Goal: Transaction & Acquisition: Purchase product/service

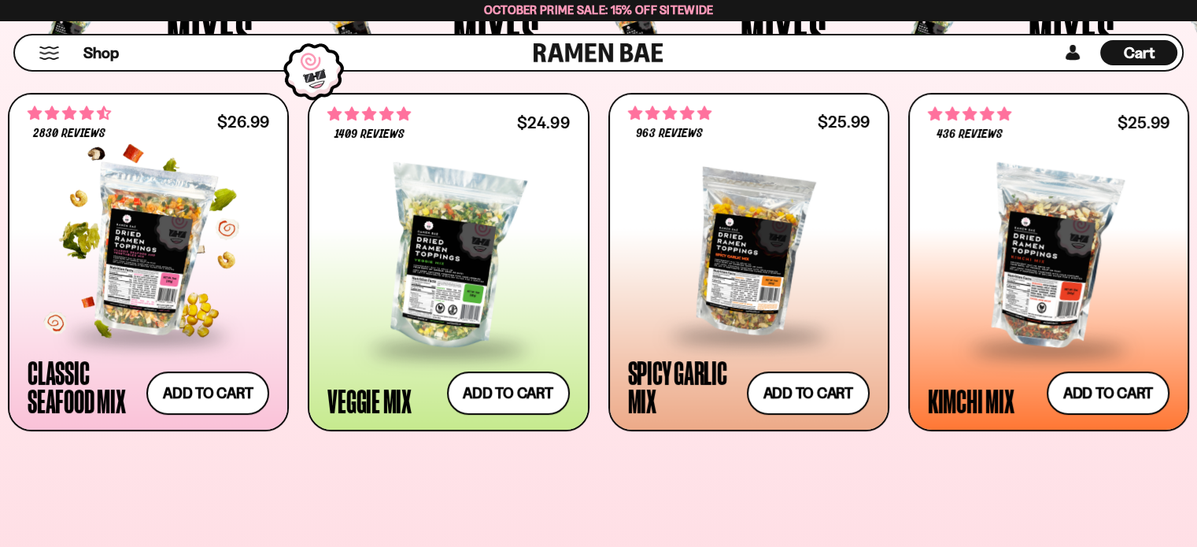
scroll to position [630, 0]
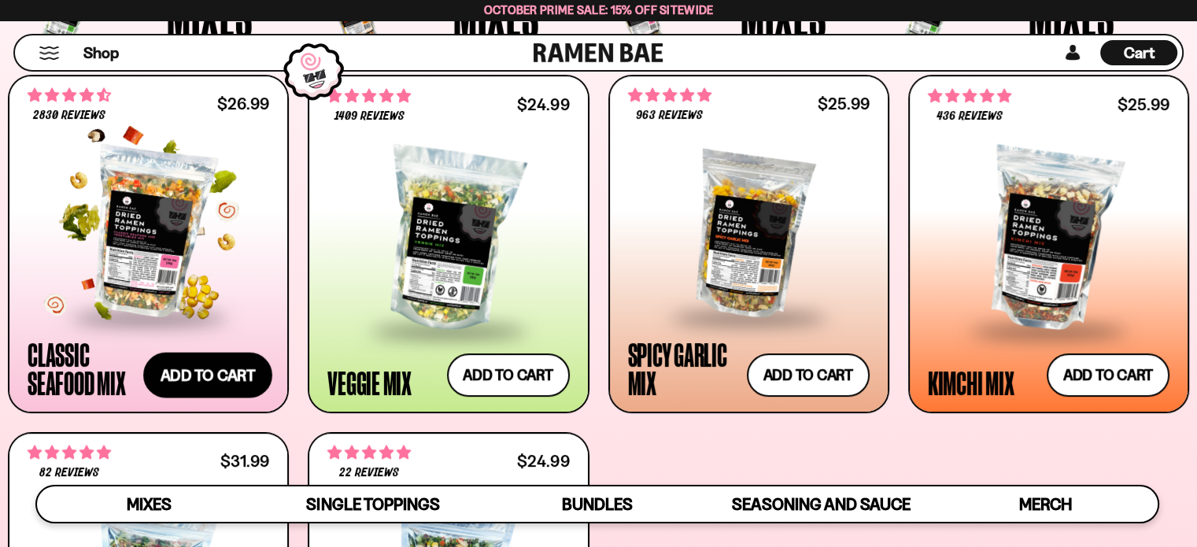
click at [205, 370] on button "Add to cart Add ― Regular price $26.99 Regular price Sale price $26.99 Unit pri…" at bounding box center [207, 376] width 129 height 46
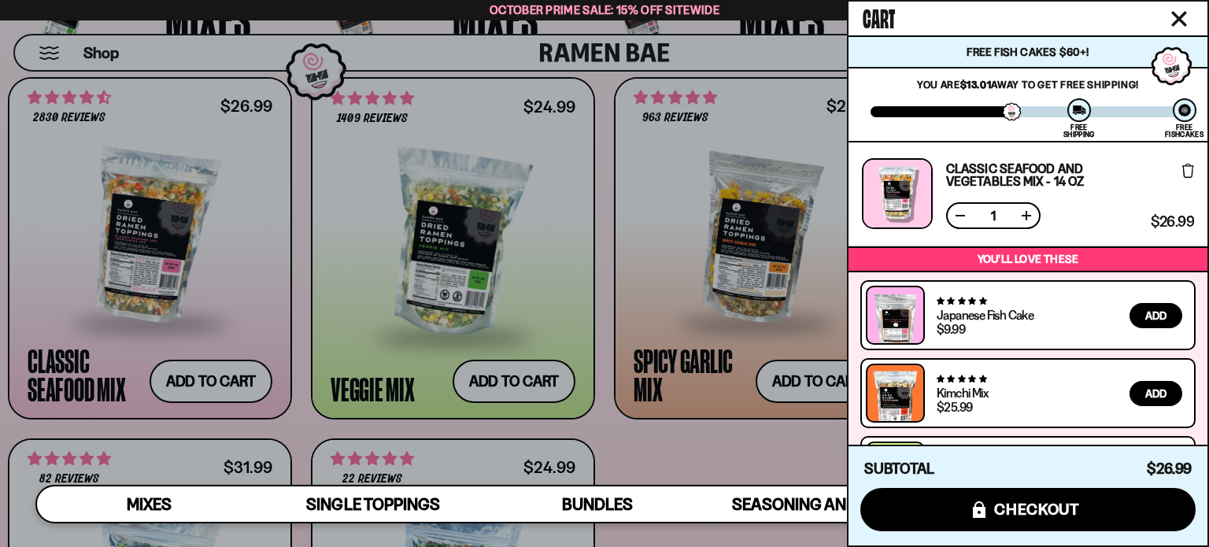
click at [1183, 21] on icon "Close cart" at bounding box center [1179, 19] width 14 height 14
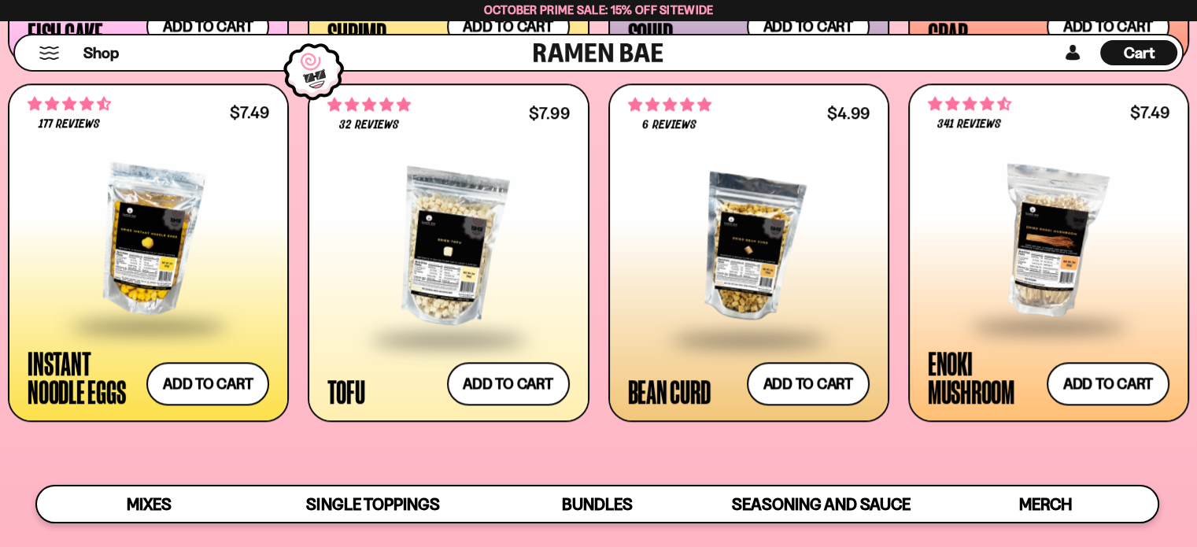
scroll to position [1810, 0]
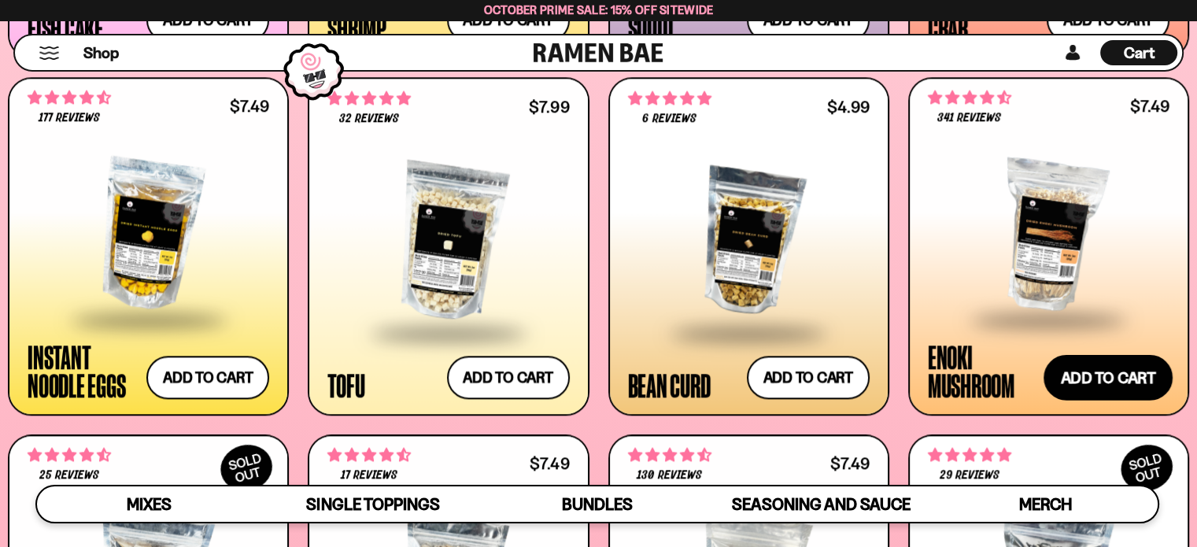
click at [1143, 385] on button "Add to cart Add ― Regular price $7.49 Regular price Sale price $7.49 Unit price…" at bounding box center [1107, 378] width 129 height 46
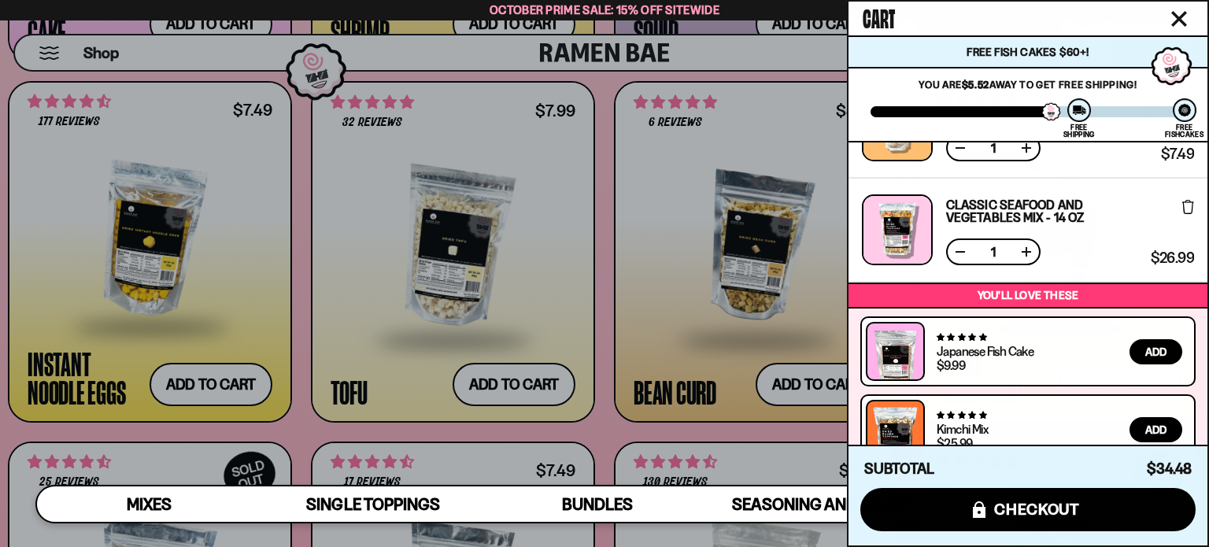
scroll to position [172, 0]
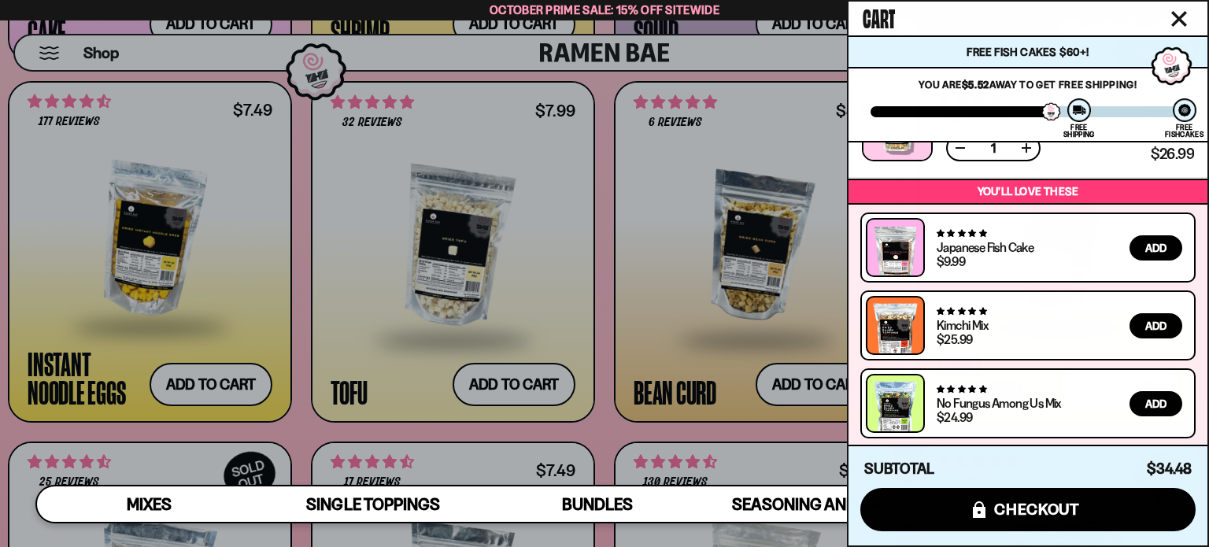
click at [615, 393] on div at bounding box center [604, 273] width 1209 height 547
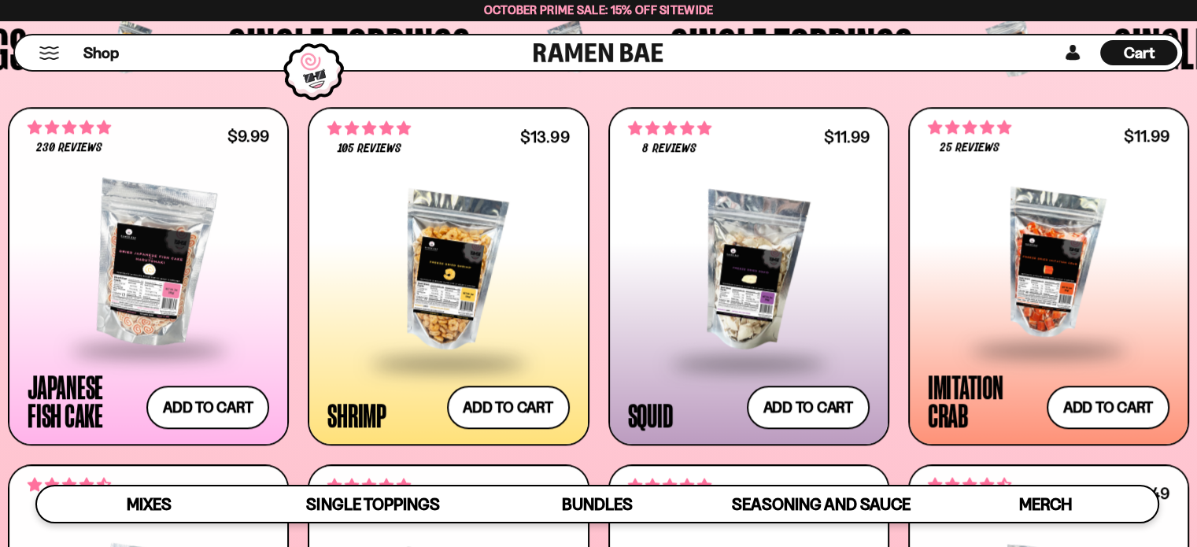
scroll to position [1416, 0]
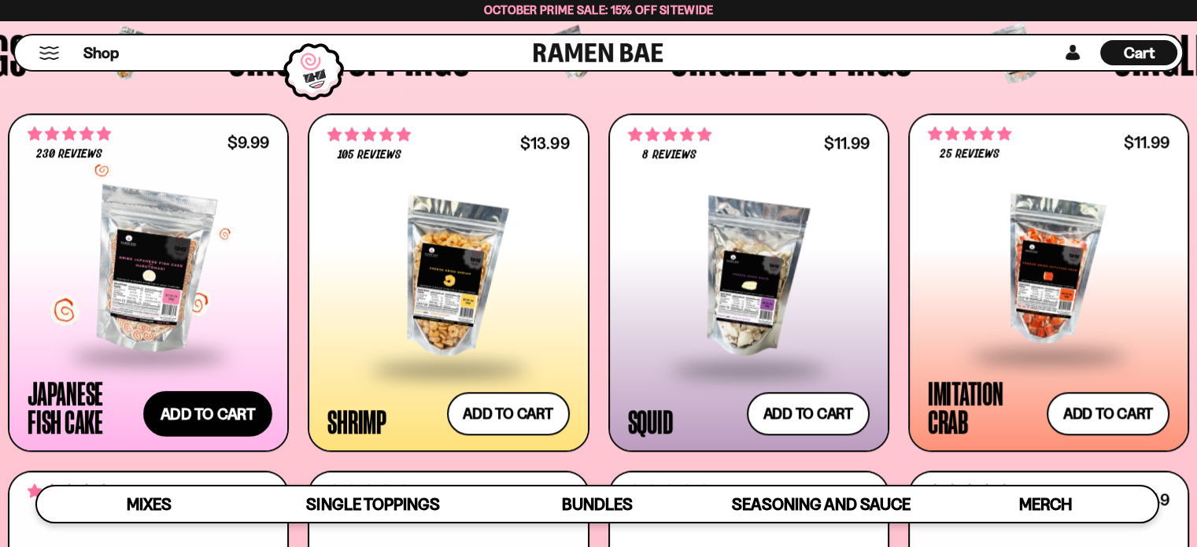
click at [220, 415] on button "Add to cart Add ― Regular price $9.99 Regular price Sale price $9.99 Unit price…" at bounding box center [207, 414] width 129 height 46
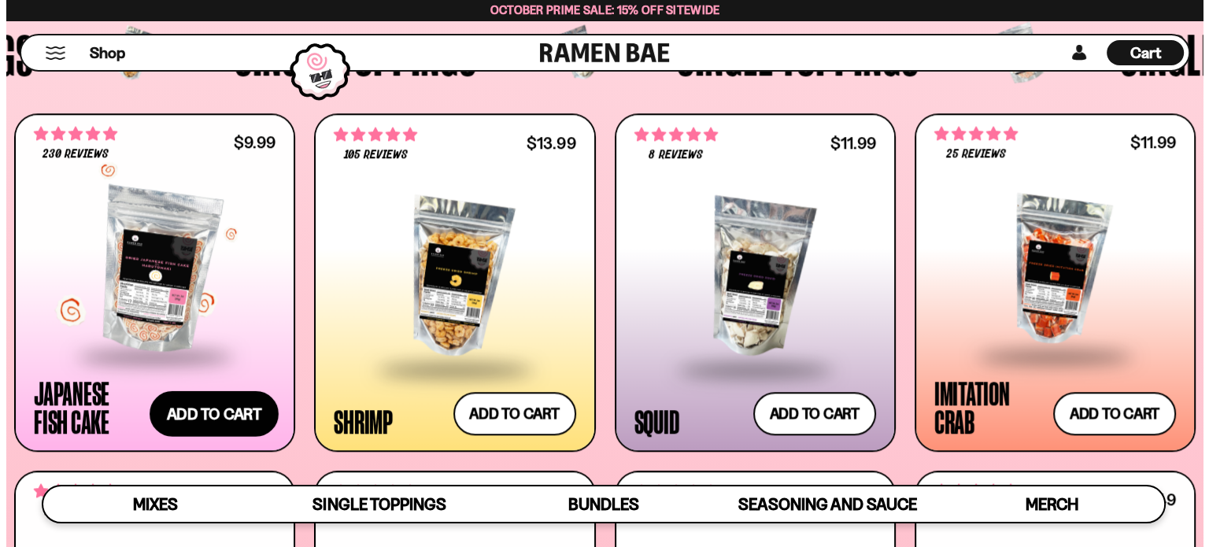
scroll to position [1426, 0]
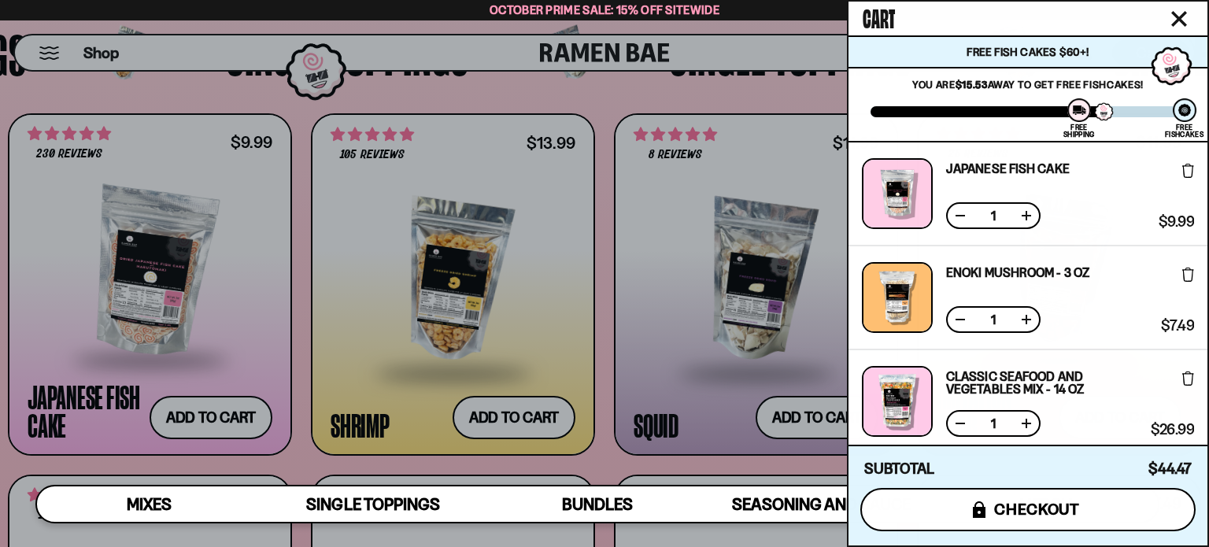
click at [1040, 511] on span "checkout" at bounding box center [1037, 508] width 86 height 17
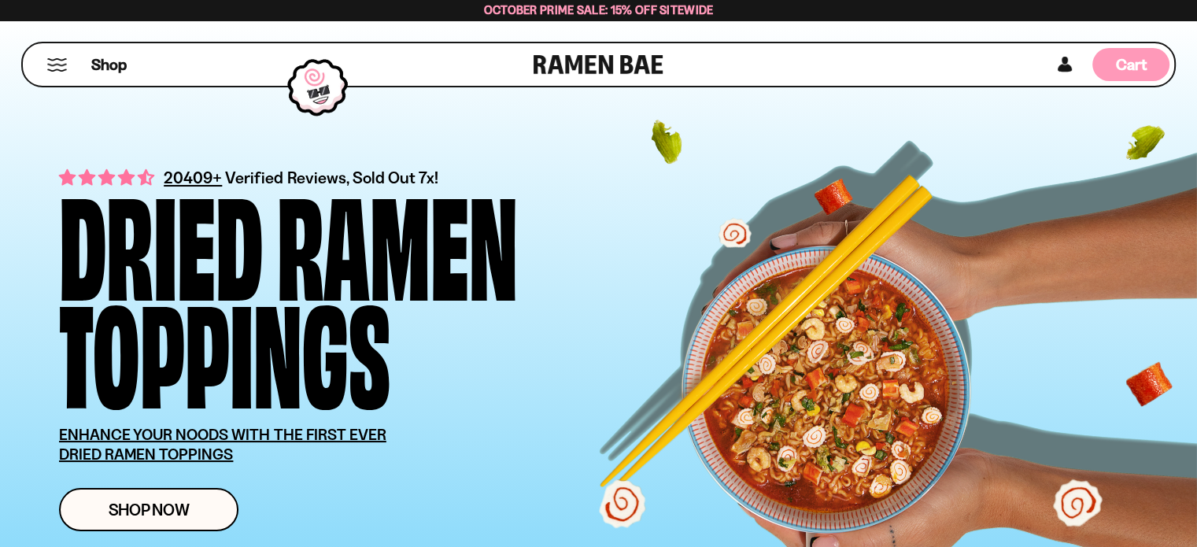
click at [1136, 70] on span "Cart" at bounding box center [1131, 64] width 31 height 19
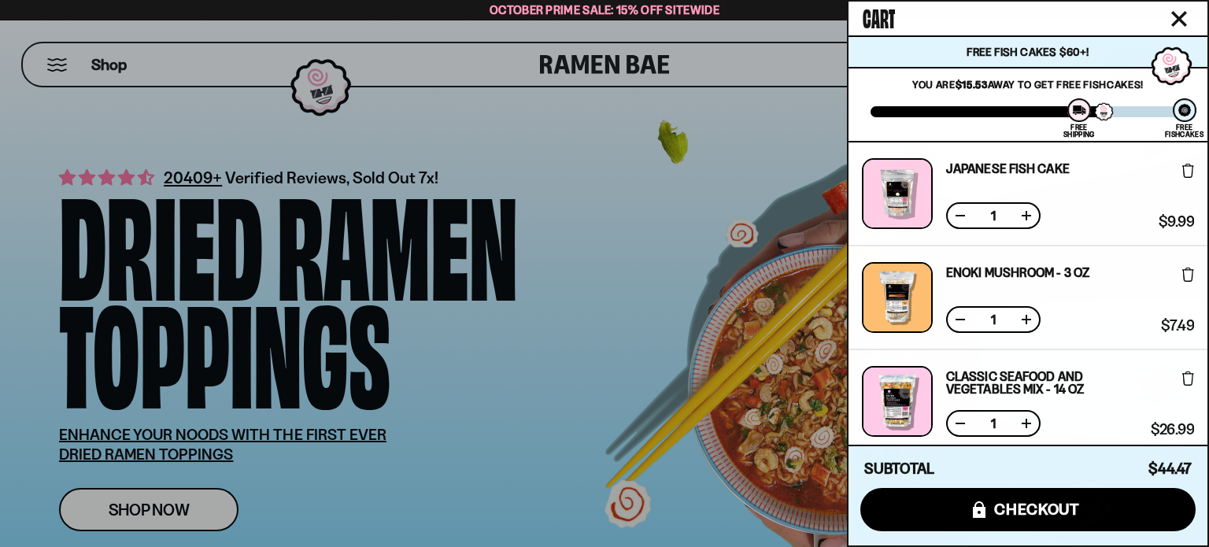
click at [1022, 420] on button at bounding box center [1026, 423] width 16 height 16
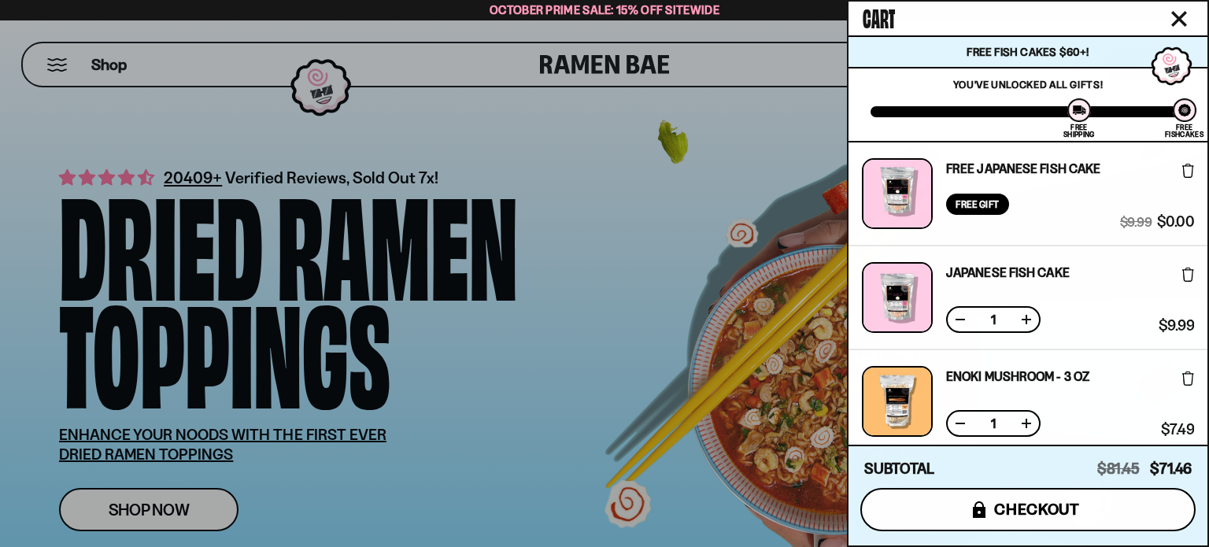
click at [1026, 524] on button "icons8-lock checkout" at bounding box center [1027, 509] width 335 height 43
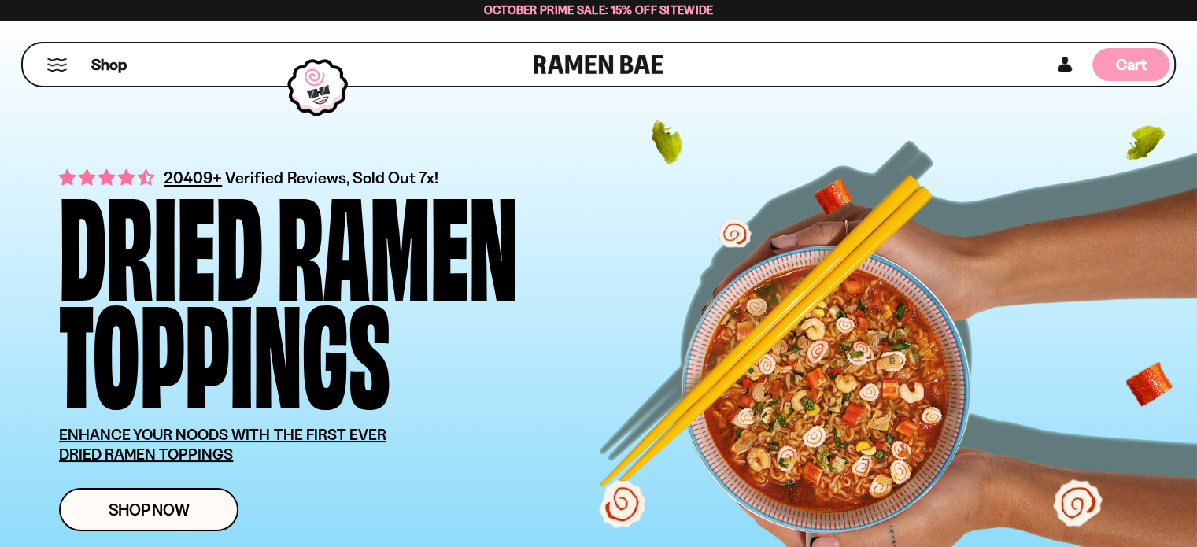
click at [1119, 65] on span "Cart" at bounding box center [1131, 64] width 31 height 19
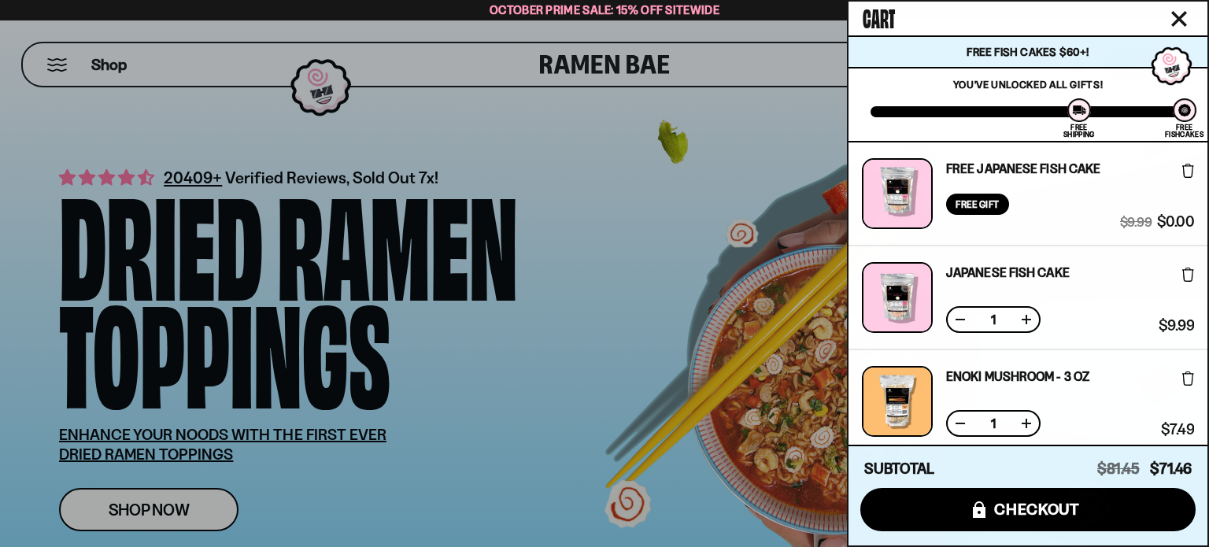
click at [1191, 276] on div "Japanese Fish Cake Free Gift Subscription: 1 $9.99 $9.99 (Saved $0.00 )" at bounding box center [1027, 298] width 359 height 104
click at [1183, 278] on icon at bounding box center [1188, 275] width 12 height 14
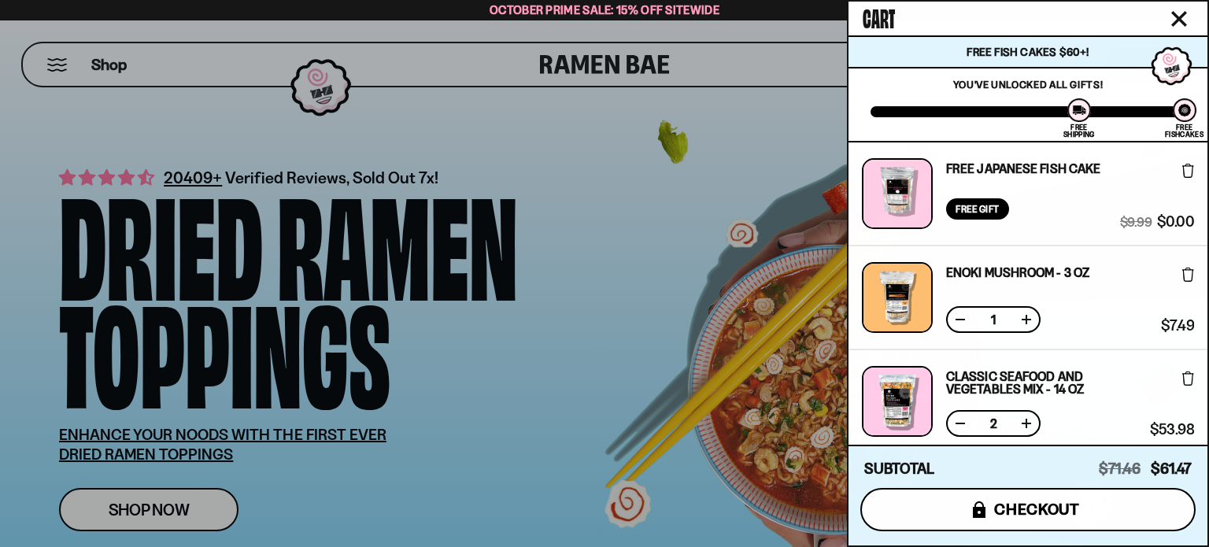
click at [1025, 506] on span "checkout" at bounding box center [1037, 508] width 86 height 17
